Goal: Task Accomplishment & Management: Use online tool/utility

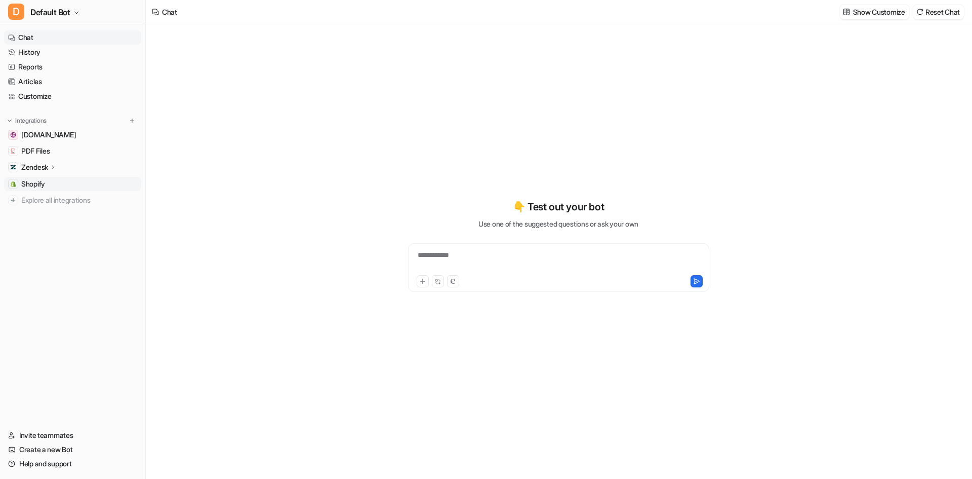
type textarea "**********"
click at [80, 178] on link "Shopify" at bounding box center [72, 184] width 137 height 14
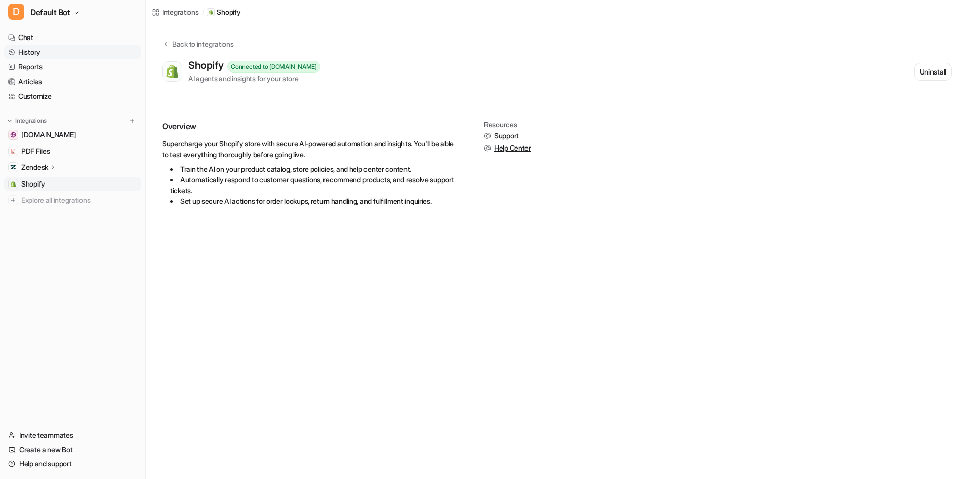
click at [49, 52] on link "History" at bounding box center [72, 52] width 137 height 14
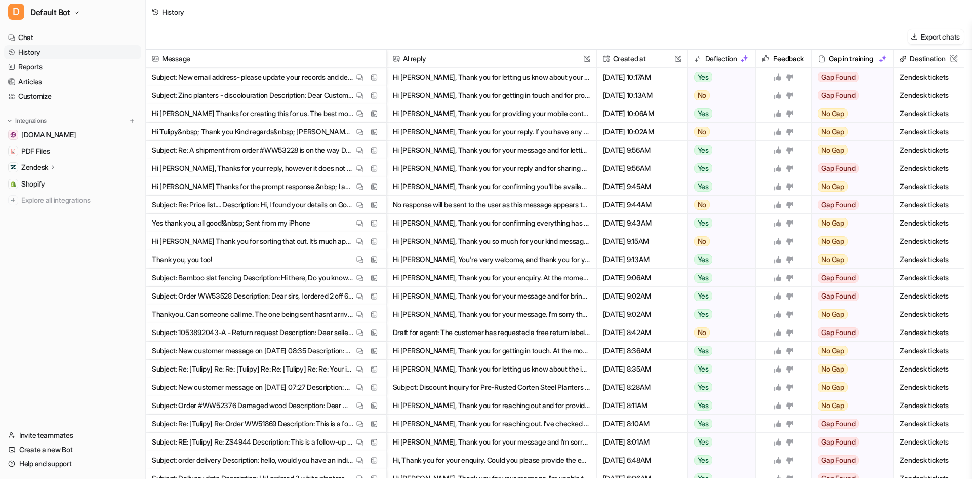
click at [504, 76] on button "Hi [PERSON_NAME], Thank you for letting us know about your new email address. I…" at bounding box center [492, 77] width 198 height 18
